Goal: Information Seeking & Learning: Learn about a topic

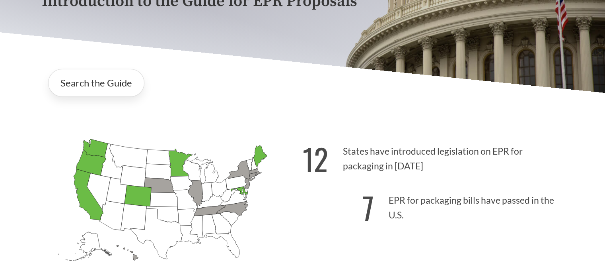
scroll to position [91, 0]
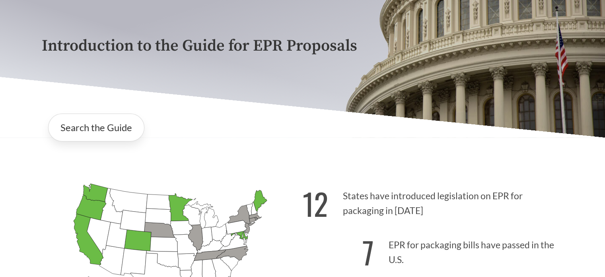
click at [329, 194] on p "12 States have introduced legislation on EPR for packaging in [DATE]" at bounding box center [433, 200] width 261 height 49
click at [91, 123] on link "Search the Guide" at bounding box center [96, 127] width 96 height 28
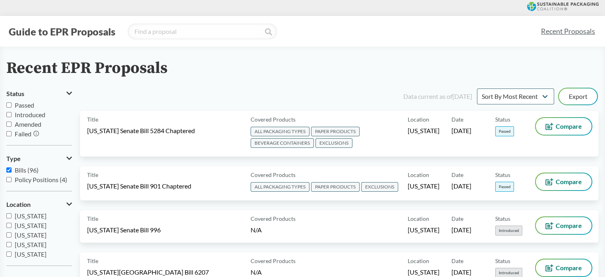
scroll to position [40, 0]
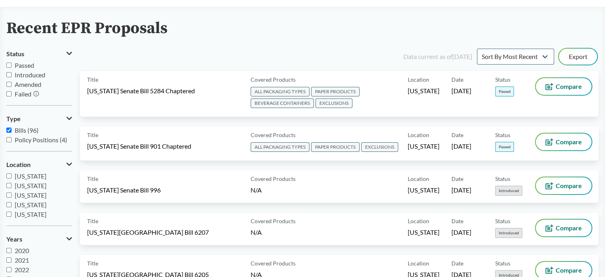
click at [25, 74] on span "Introduced" at bounding box center [30, 75] width 31 height 8
click at [12, 74] on input "Introduced" at bounding box center [8, 74] width 5 height 5
checkbox input "true"
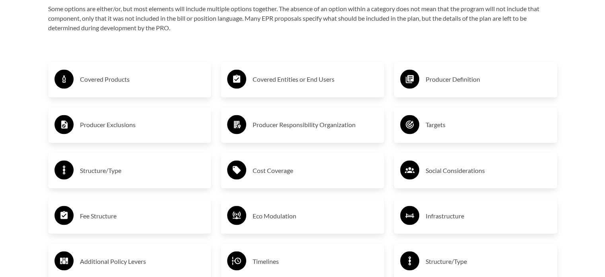
scroll to position [1393, 0]
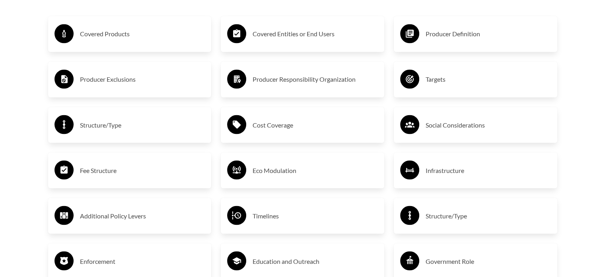
click at [511, 77] on h3 "Targets" at bounding box center [488, 79] width 125 height 13
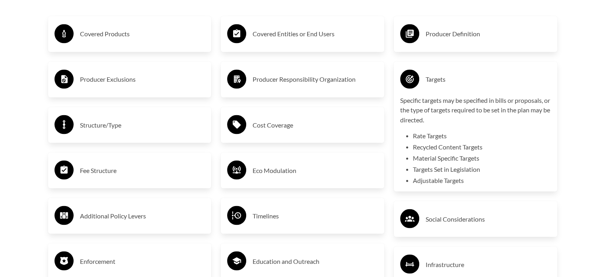
click at [469, 72] on div "Targets" at bounding box center [475, 79] width 151 height 23
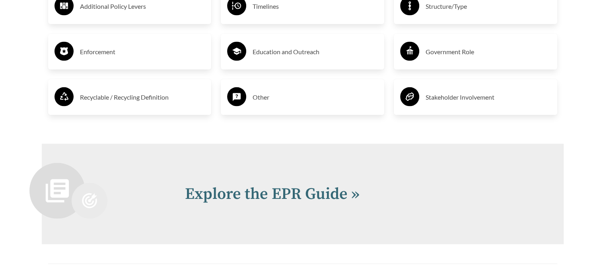
scroll to position [1603, 0]
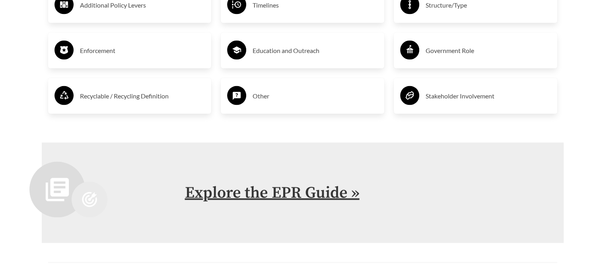
click at [252, 191] on link "Explore the EPR Guide »" at bounding box center [272, 193] width 175 height 20
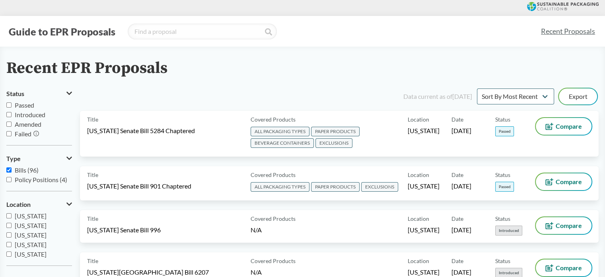
click at [33, 216] on span "[US_STATE]" at bounding box center [31, 216] width 32 height 8
click at [12, 216] on input "[US_STATE]" at bounding box center [8, 215] width 5 height 5
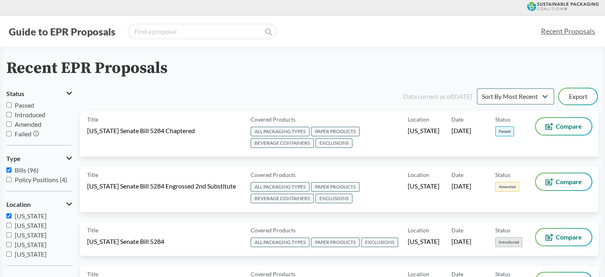
click at [7, 215] on input "[US_STATE]" at bounding box center [8, 215] width 5 height 5
checkbox input "false"
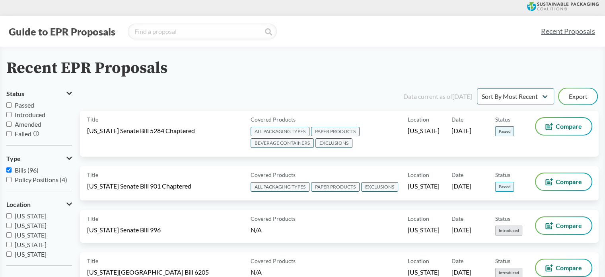
click at [10, 106] on input "Passed" at bounding box center [8, 104] width 5 height 5
checkbox input "true"
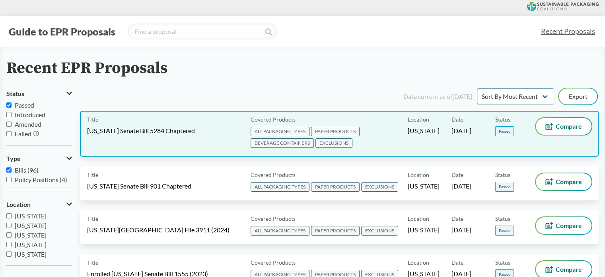
click at [207, 127] on div "Title Washington Senate Bill 5284 Chaptered" at bounding box center [167, 133] width 160 height 31
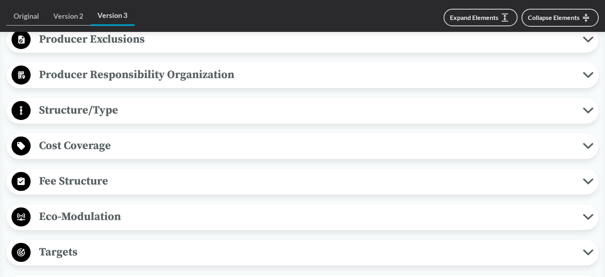
scroll to position [438, 0]
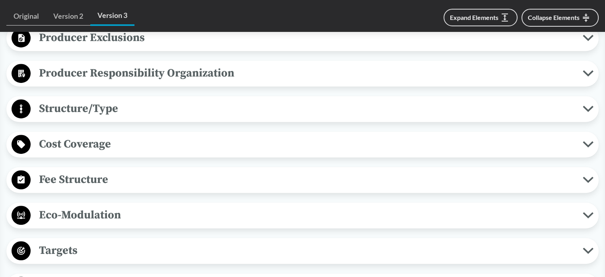
click at [84, 246] on span "Targets" at bounding box center [307, 250] width 552 height 18
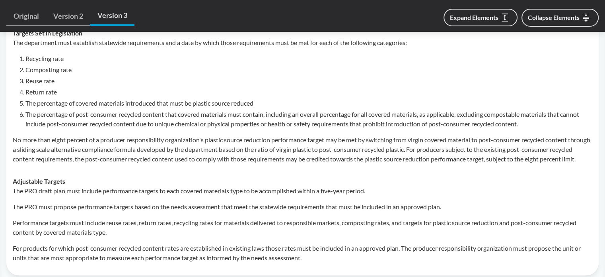
scroll to position [716, 0]
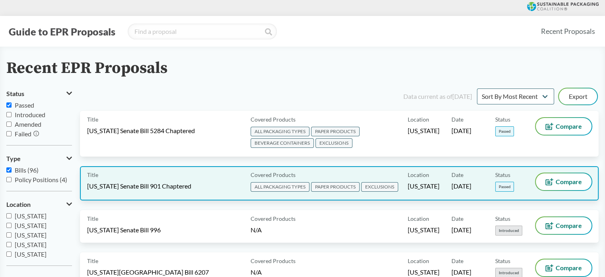
click at [119, 191] on div "Title Maryland Senate Bill 901 Chaptered" at bounding box center [167, 183] width 160 height 20
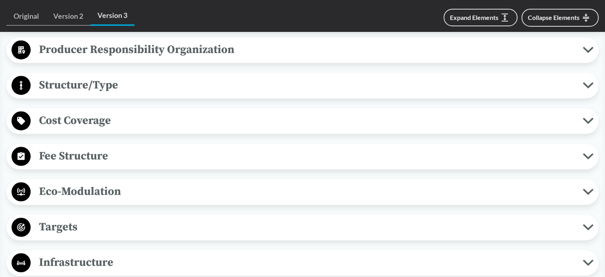
scroll to position [478, 0]
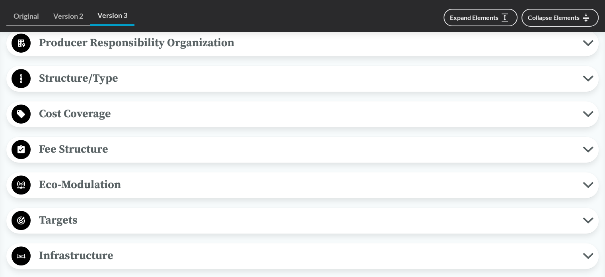
click at [73, 224] on span "Targets" at bounding box center [307, 220] width 552 height 18
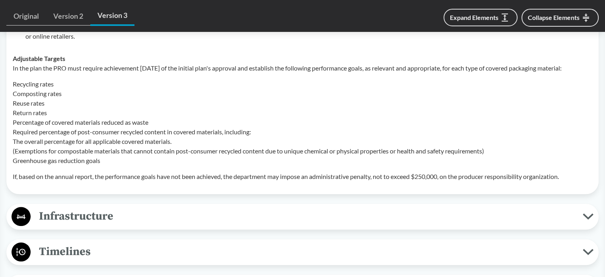
scroll to position [796, 0]
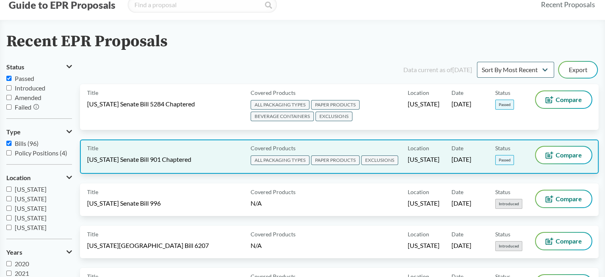
scroll to position [80, 0]
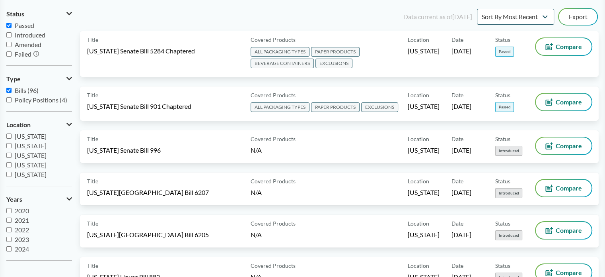
click at [16, 90] on span "Bills (96)" at bounding box center [27, 90] width 24 height 8
click at [12, 90] on input "Bills (96)" at bounding box center [8, 90] width 5 height 5
checkbox input "false"
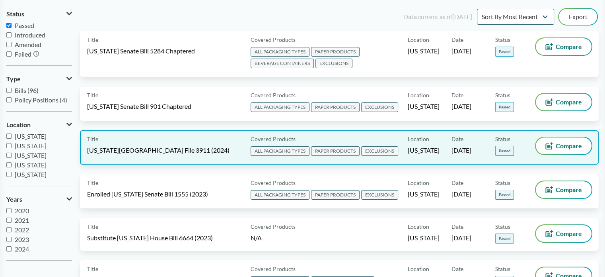
click at [148, 151] on span "[US_STATE][GEOGRAPHIC_DATA] File 3911 (2024)" at bounding box center [158, 150] width 142 height 9
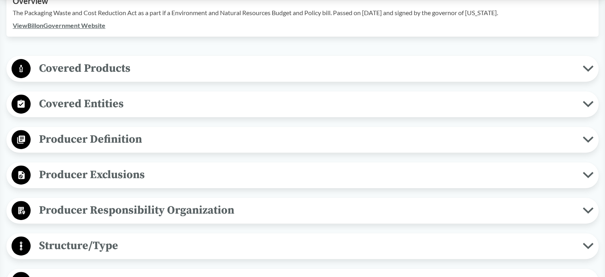
scroll to position [318, 0]
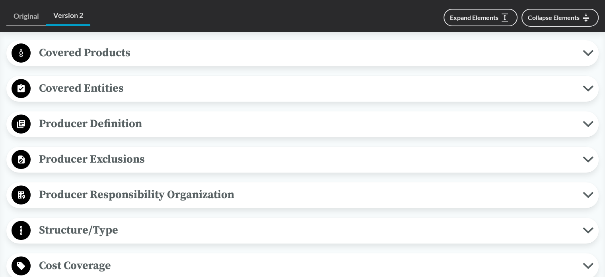
click at [84, 256] on span "Cost Coverage" at bounding box center [307, 265] width 552 height 18
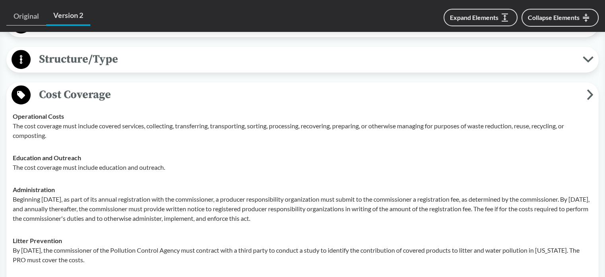
scroll to position [478, 0]
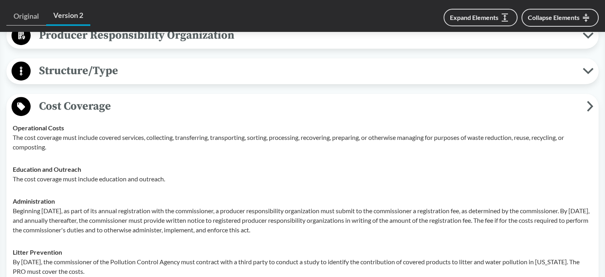
click at [59, 117] on td "Operational Costs The cost coverage must include covered services, collecting, …" at bounding box center [302, 137] width 587 height 41
click at [56, 97] on span "Cost Coverage" at bounding box center [309, 106] width 556 height 18
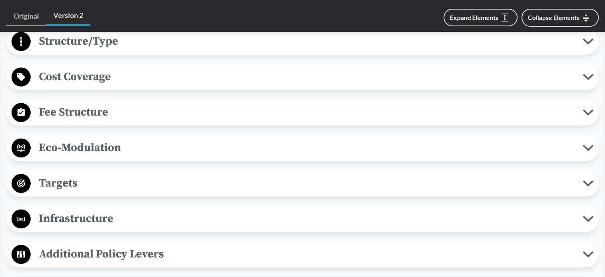
scroll to position [557, 0]
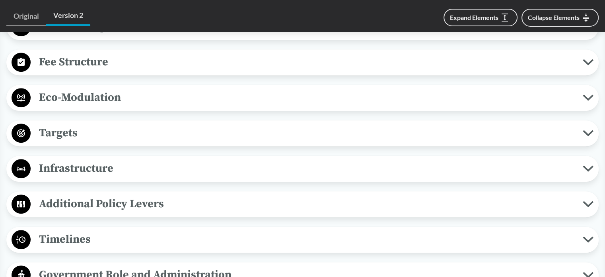
click at [69, 124] on span "Targets" at bounding box center [307, 133] width 552 height 18
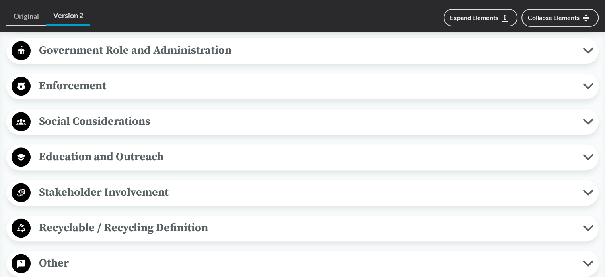
scroll to position [995, 0]
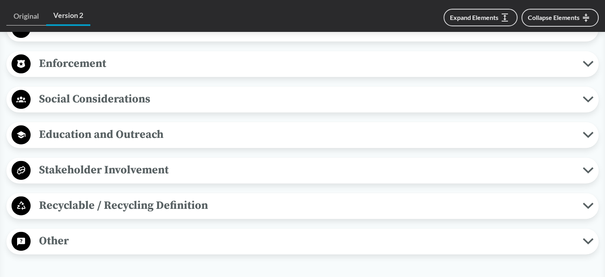
click at [94, 204] on span "Recyclable / Recycling Definition" at bounding box center [307, 205] width 552 height 18
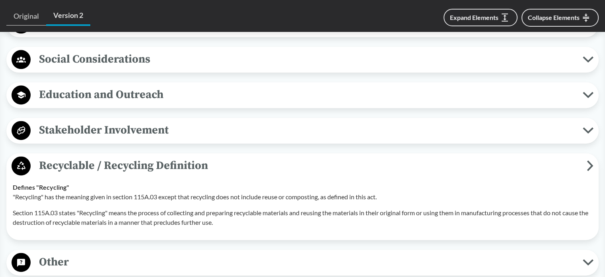
scroll to position [1075, 0]
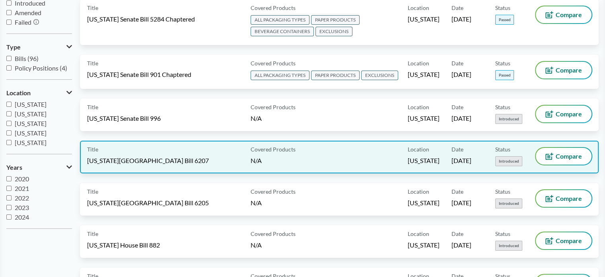
scroll to position [159, 0]
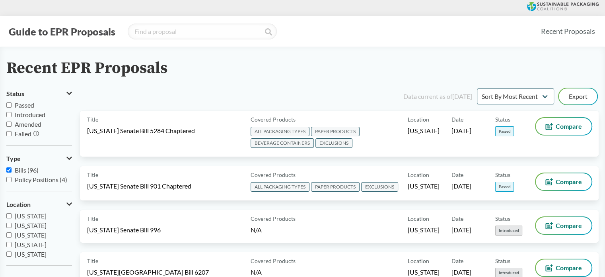
click at [8, 168] on input "Bills (96)" at bounding box center [8, 169] width 5 height 5
checkbox input "false"
click at [8, 104] on input "Passed" at bounding box center [8, 104] width 5 height 5
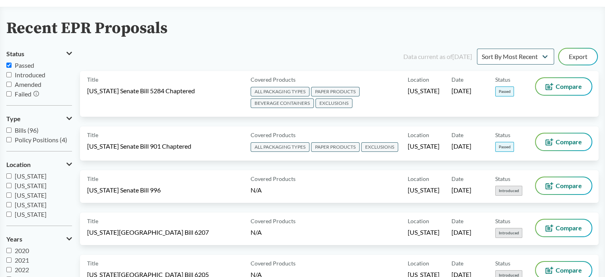
scroll to position [40, 0]
click at [28, 66] on span "Passed" at bounding box center [25, 65] width 20 height 8
click at [12, 66] on input "Passed" at bounding box center [8, 64] width 5 height 5
click at [28, 66] on span "Passed" at bounding box center [25, 65] width 20 height 8
click at [12, 66] on input "Passed" at bounding box center [8, 64] width 5 height 5
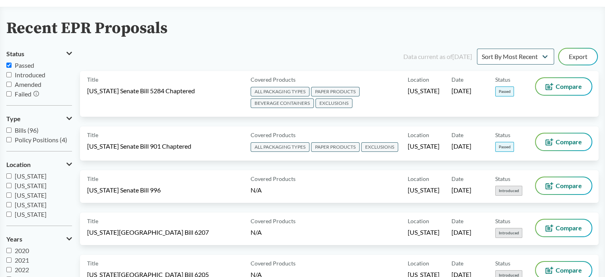
checkbox input "true"
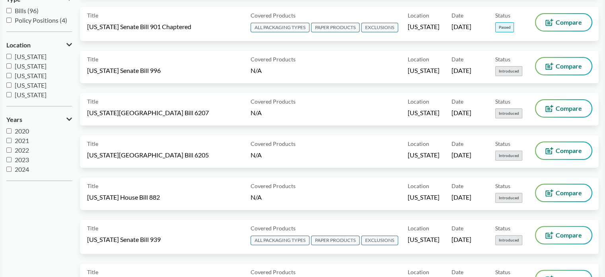
scroll to position [0, 0]
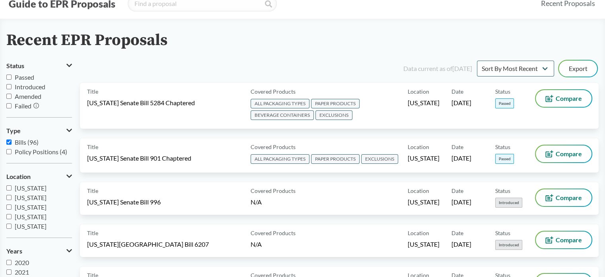
scroll to position [40, 0]
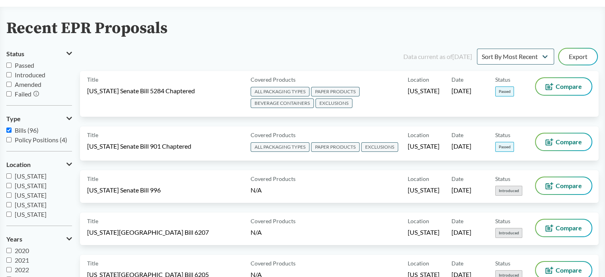
click at [8, 131] on input "Bills (96)" at bounding box center [8, 129] width 5 height 5
checkbox input "false"
click at [14, 62] on label "Passed" at bounding box center [39, 65] width 66 height 10
click at [12, 62] on input "Passed" at bounding box center [8, 64] width 5 height 5
checkbox input "true"
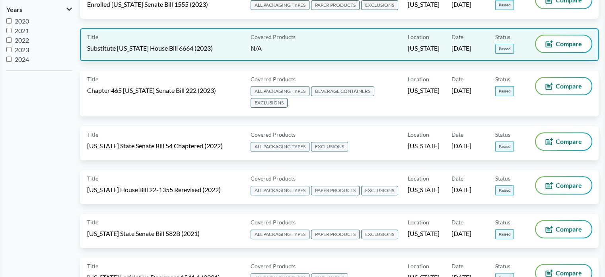
scroll to position [279, 0]
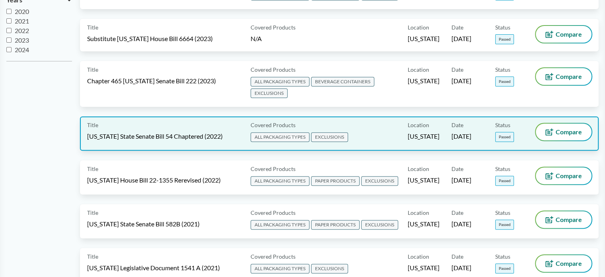
click at [158, 132] on span "[US_STATE] State Senate Bill 54 Chaptered (2022)" at bounding box center [155, 136] width 136 height 9
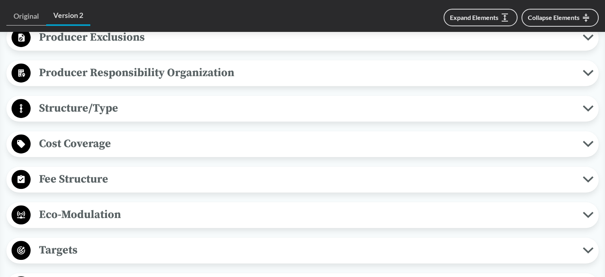
scroll to position [438, 0]
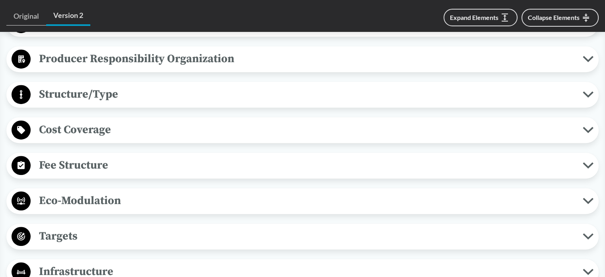
click at [117, 224] on div "Targets Rate Targets Producers must ensure that all plastic covered material re…" at bounding box center [302, 236] width 593 height 26
click at [113, 233] on span "Targets" at bounding box center [307, 236] width 552 height 18
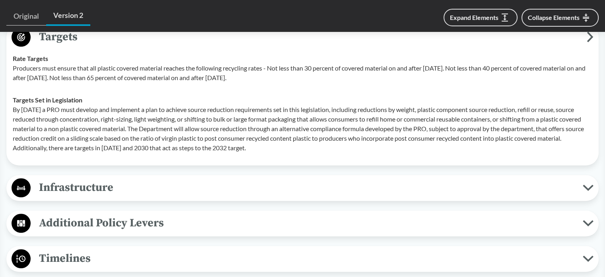
scroll to position [597, 0]
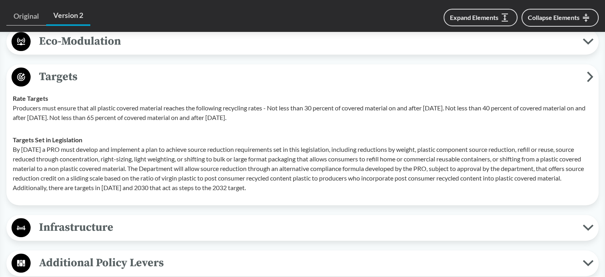
click at [88, 71] on span "Targets" at bounding box center [309, 77] width 556 height 18
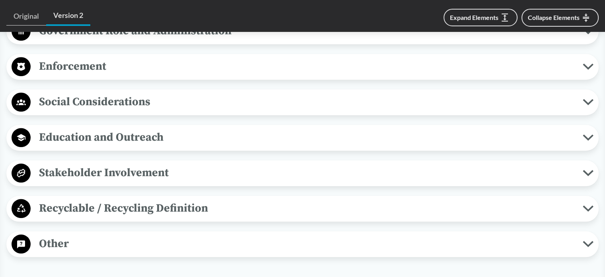
scroll to position [796, 0]
